Goal: Find specific page/section: Find specific page/section

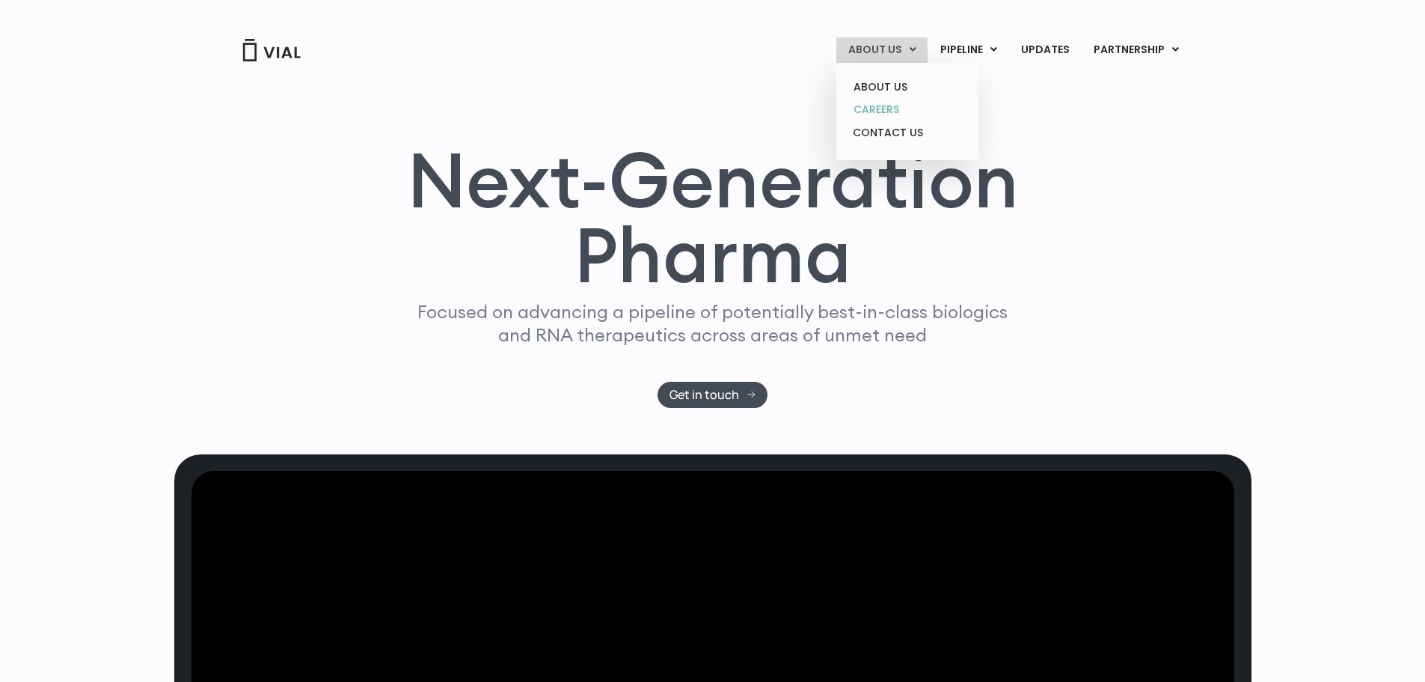
click at [882, 104] on link "CAREERS" at bounding box center [907, 109] width 131 height 23
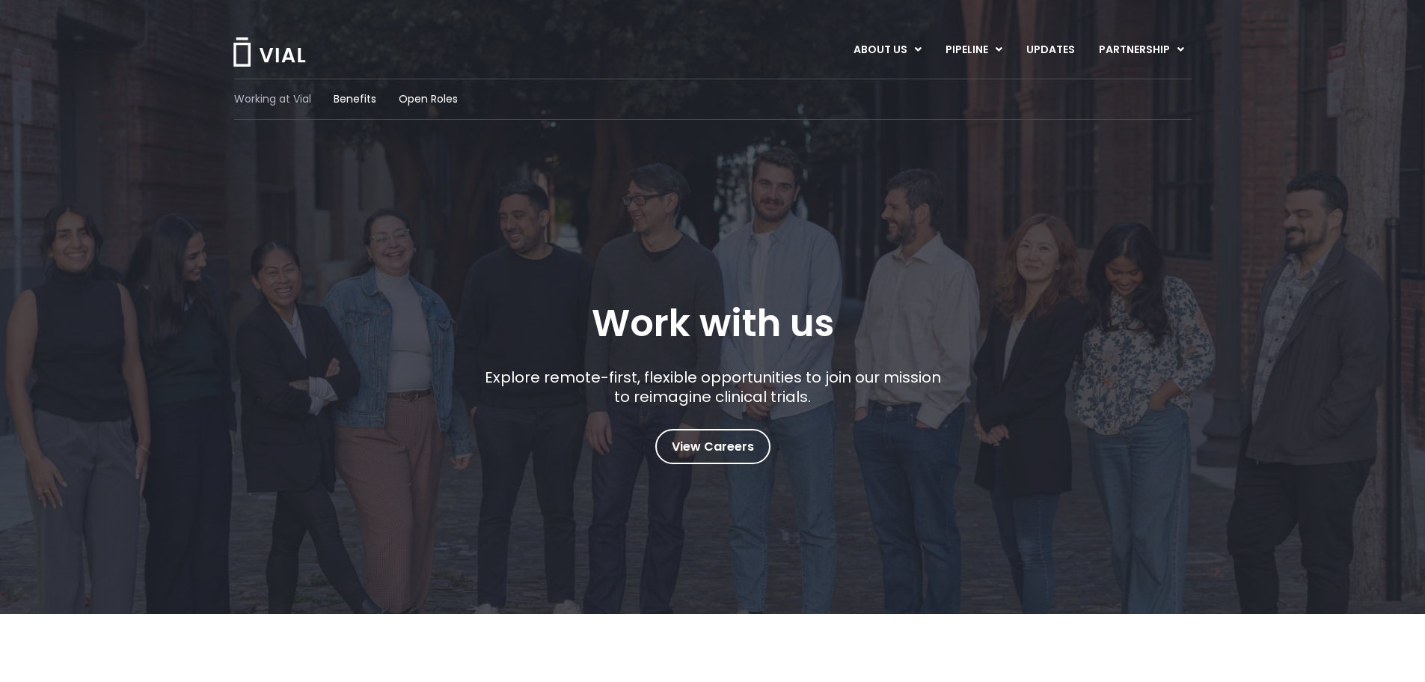
click at [254, 94] on span "Working at Vial" at bounding box center [272, 99] width 77 height 16
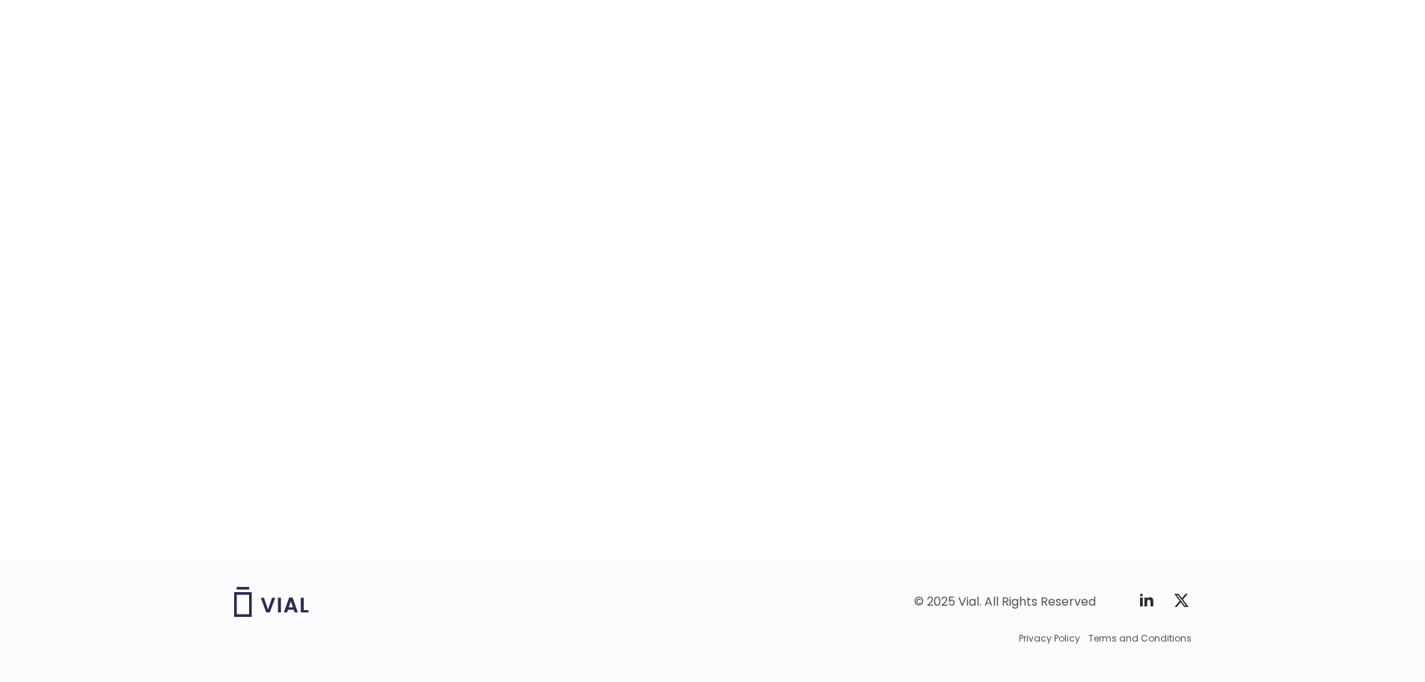
scroll to position [2227, 0]
